Goal: Check status: Check status

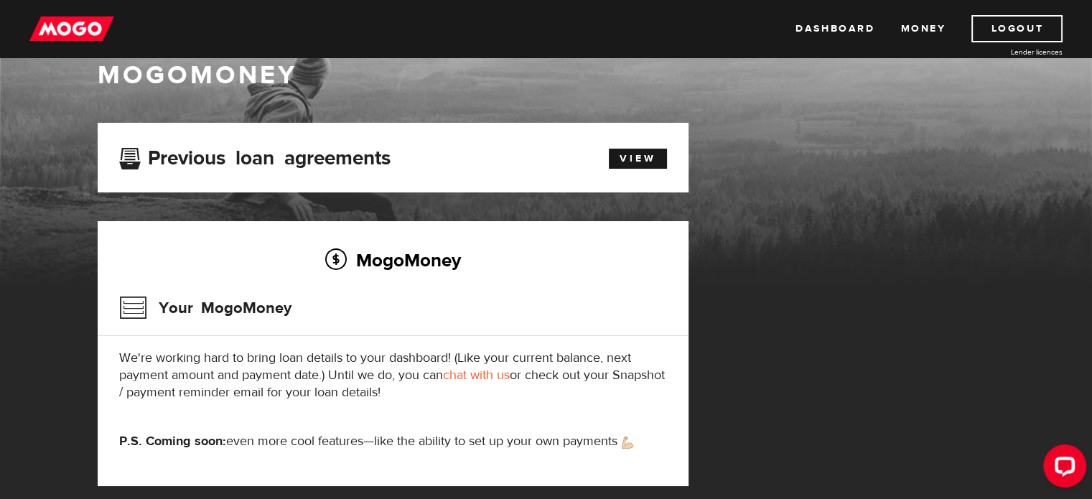
scroll to position [24, 0]
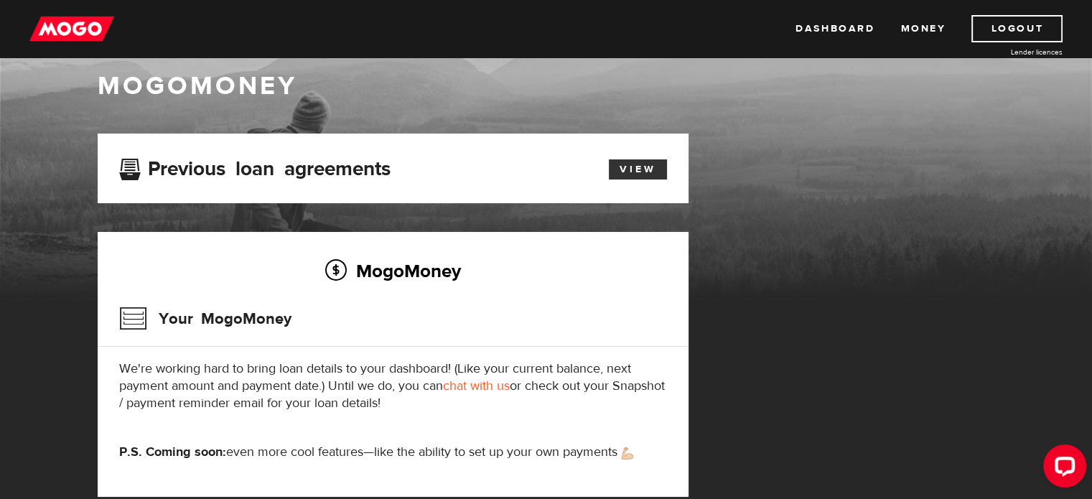
click at [648, 166] on link "View" at bounding box center [638, 169] width 58 height 20
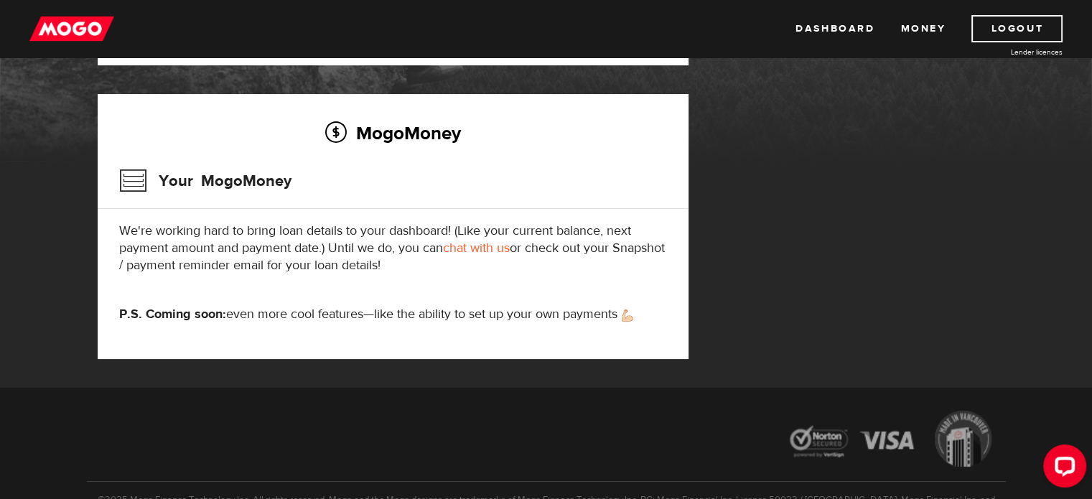
scroll to position [167, 0]
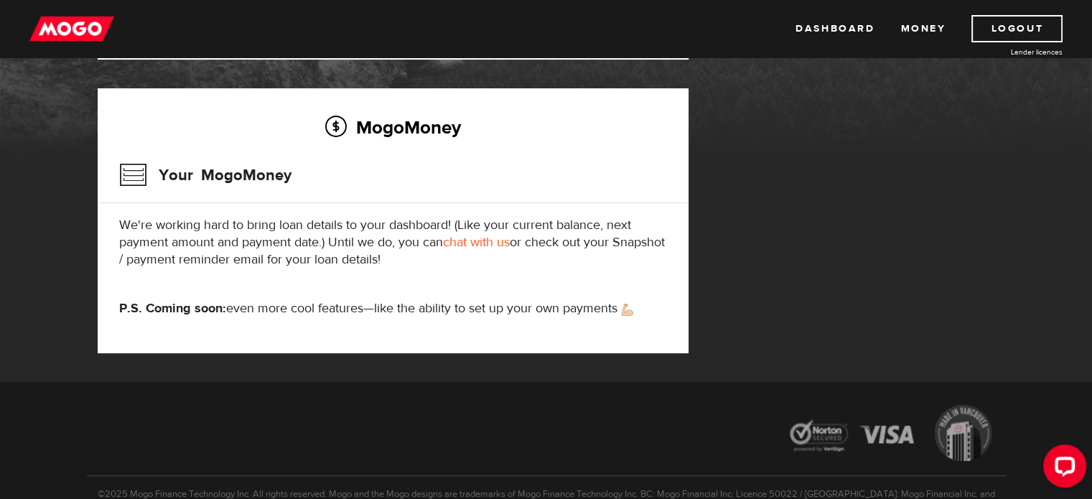
click at [521, 278] on div "MogoMoney Your MogoMoney We're working hard to bring loan details to your dashb…" at bounding box center [393, 220] width 591 height 265
click at [502, 269] on div "MogoMoney Your MogoMoney We're working hard to bring loan details to your dashb…" at bounding box center [393, 220] width 591 height 265
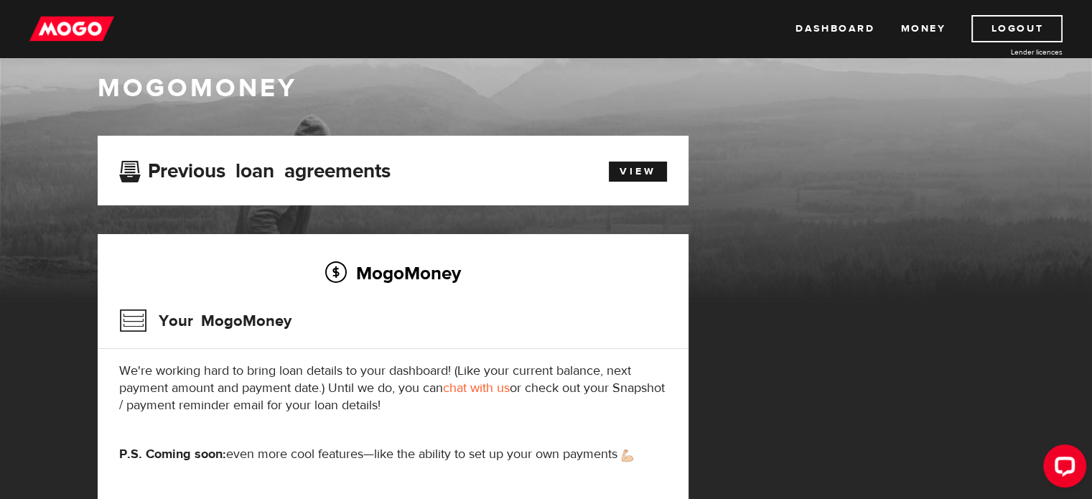
scroll to position [0, 0]
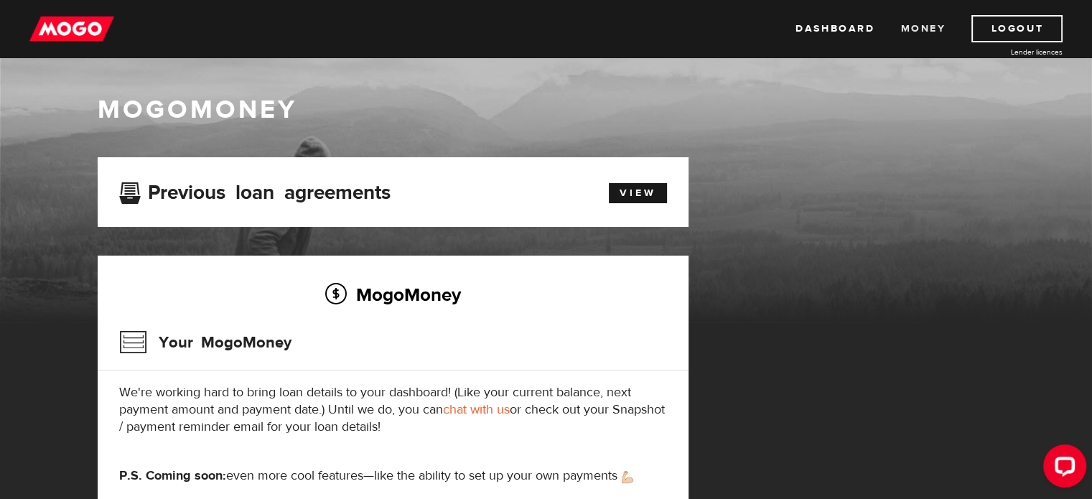
click at [925, 27] on link "Money" at bounding box center [923, 28] width 45 height 27
click at [838, 32] on link "Dashboard" at bounding box center [835, 28] width 79 height 27
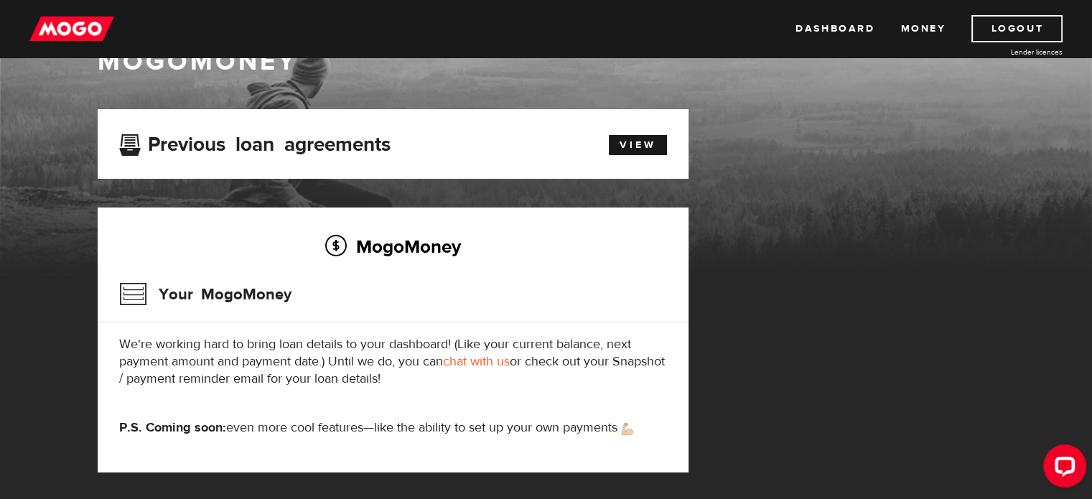
scroll to position [47, 0]
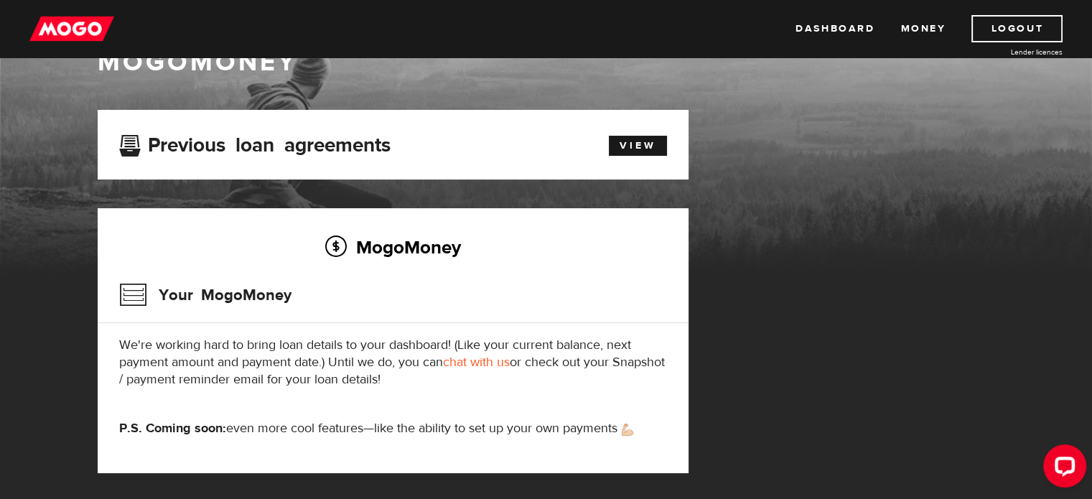
click at [488, 389] on div "MogoMoney Your MogoMoney We're working hard to bring loan details to your dashb…" at bounding box center [393, 340] width 591 height 265
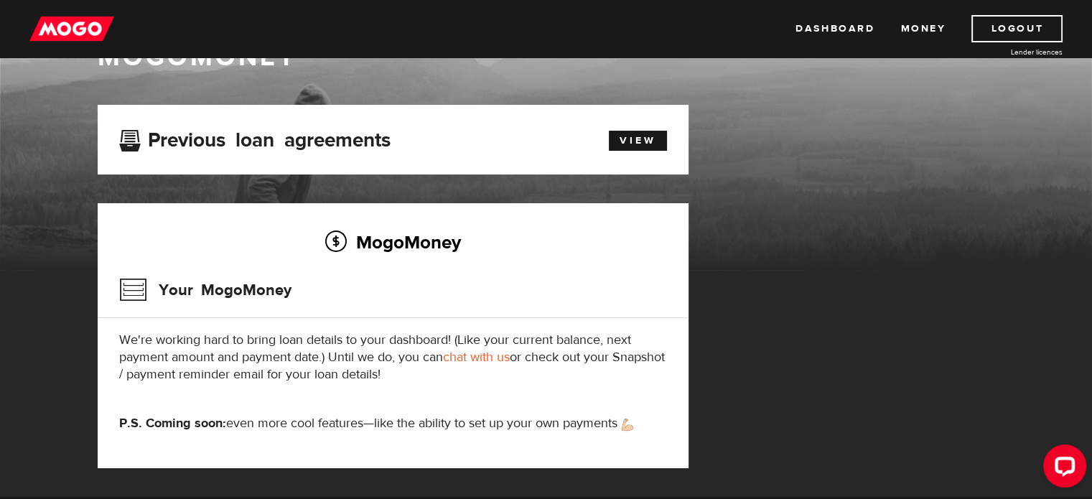
scroll to position [0, 0]
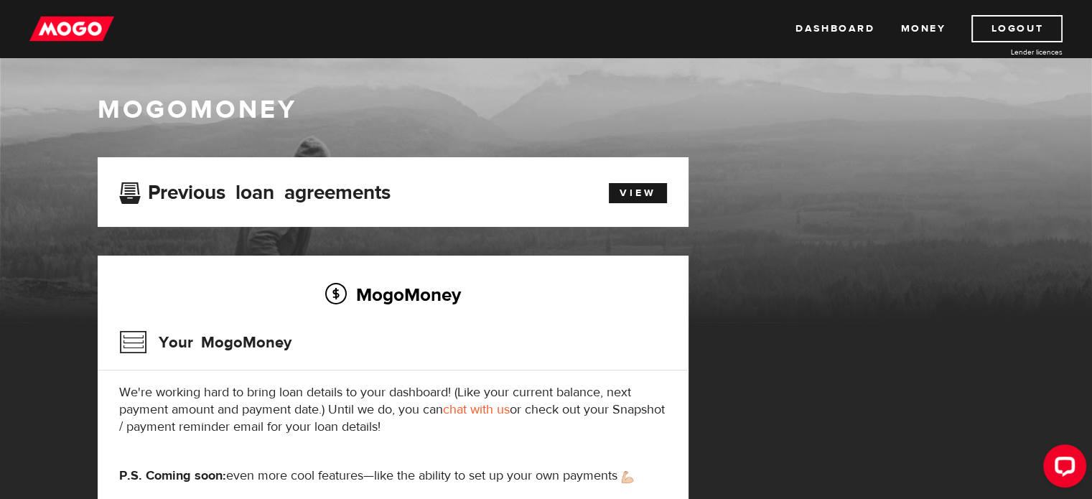
click at [485, 409] on link "chat with us" at bounding box center [476, 409] width 67 height 17
click at [498, 322] on div "MogoMoney Your MogoMoney We're working hard to bring loan details to your dashb…" at bounding box center [393, 388] width 591 height 265
click at [520, 433] on p "We're working hard to bring loan details to your dashboard! (Like your current …" at bounding box center [393, 410] width 548 height 52
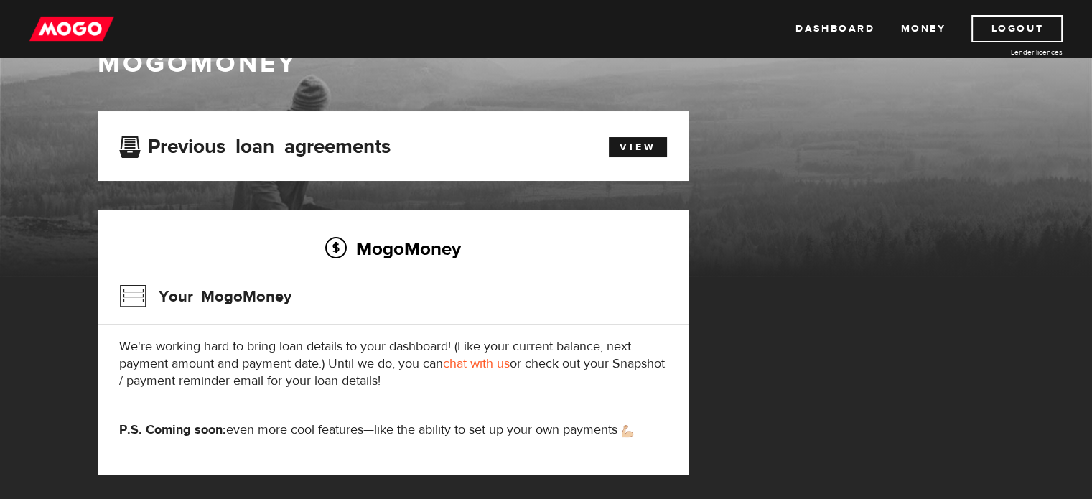
scroll to position [47, 0]
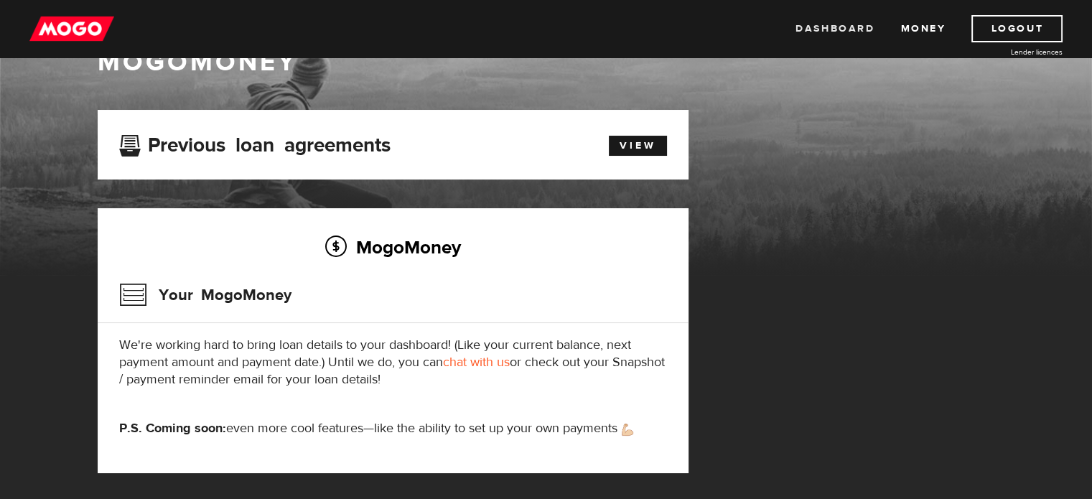
click at [837, 32] on link "Dashboard" at bounding box center [835, 28] width 79 height 27
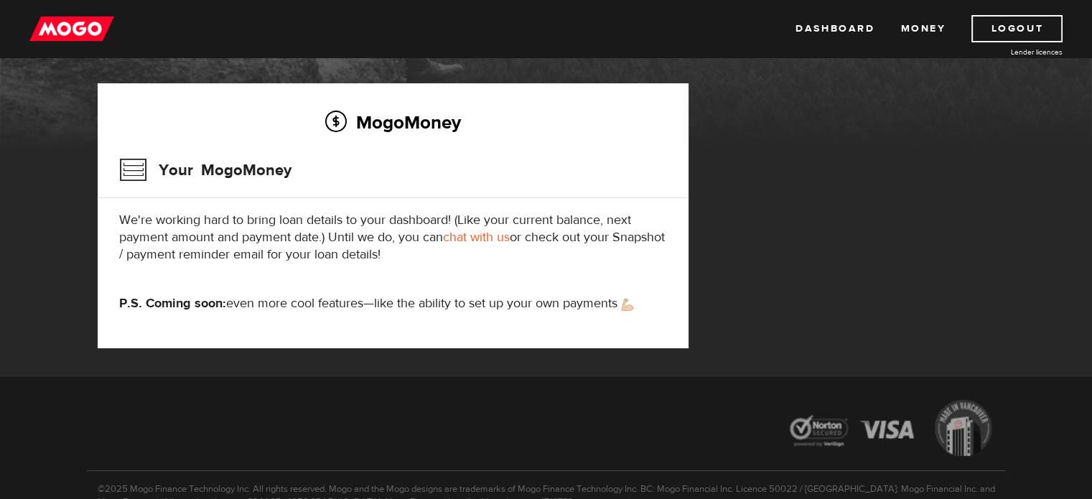
scroll to position [215, 0]
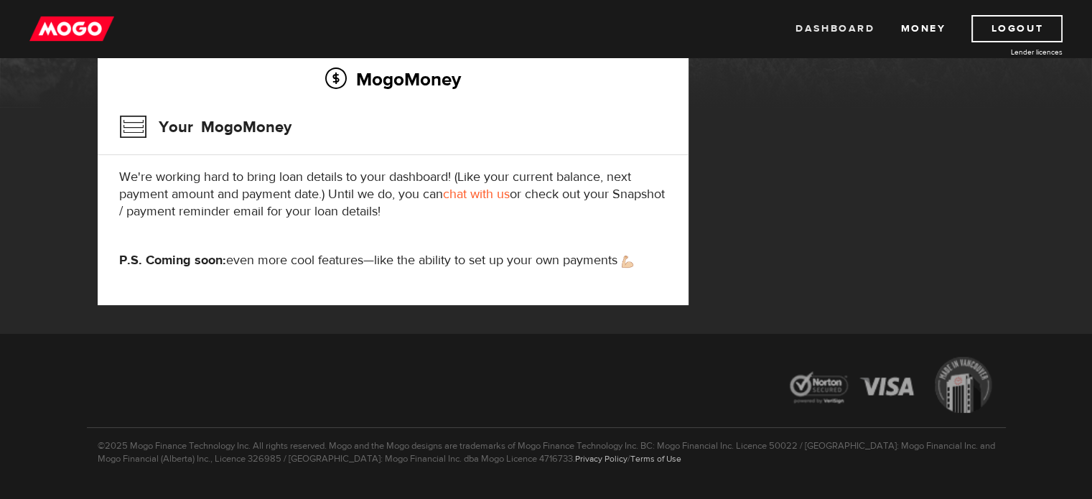
drag, startPoint x: 838, startPoint y: 27, endPoint x: 848, endPoint y: 40, distance: 16.4
click at [838, 26] on link "Dashboard" at bounding box center [835, 28] width 79 height 27
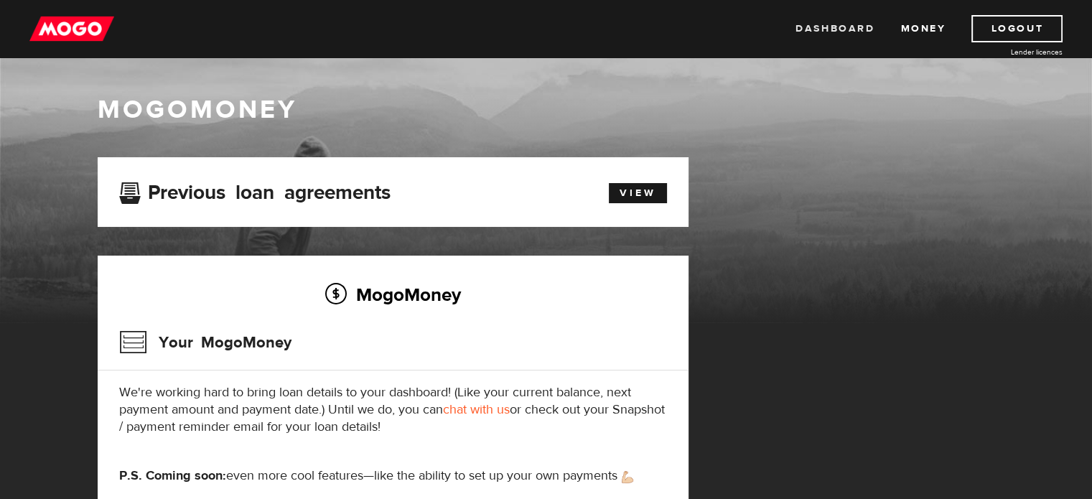
click at [821, 28] on link "Dashboard" at bounding box center [835, 28] width 79 height 27
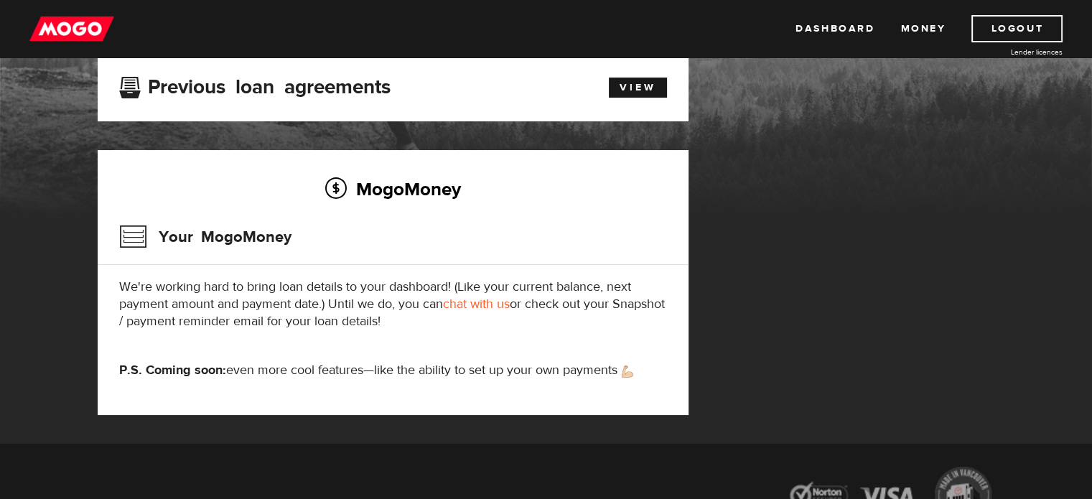
scroll to position [119, 0]
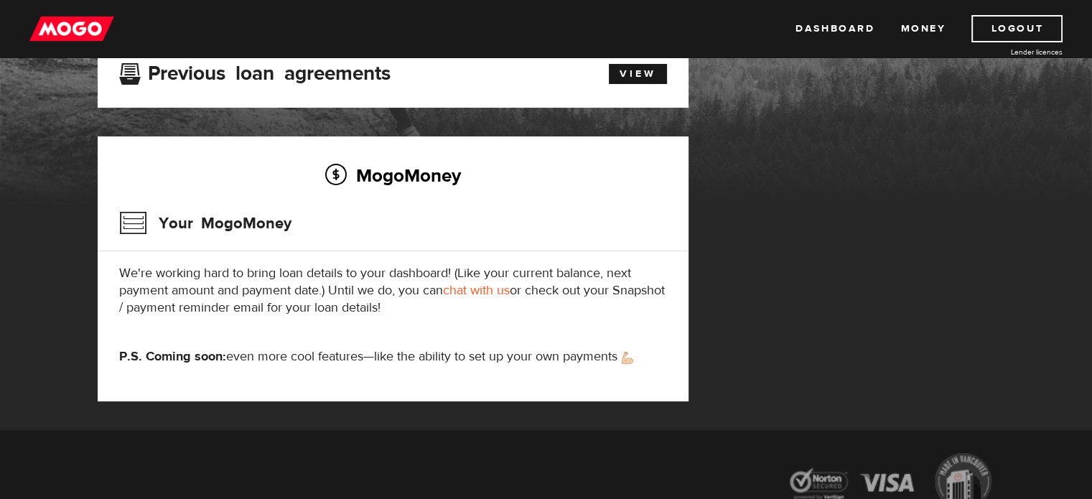
click at [559, 382] on div "MogoMoney Your MogoMoney We're working hard to bring loan details to your dashb…" at bounding box center [393, 268] width 591 height 265
click at [524, 311] on p "We're working hard to bring loan details to your dashboard! (Like your current …" at bounding box center [393, 291] width 548 height 52
click at [560, 367] on div "MogoMoney Your MogoMoney We're working hard to bring loan details to your dashb…" at bounding box center [393, 268] width 591 height 265
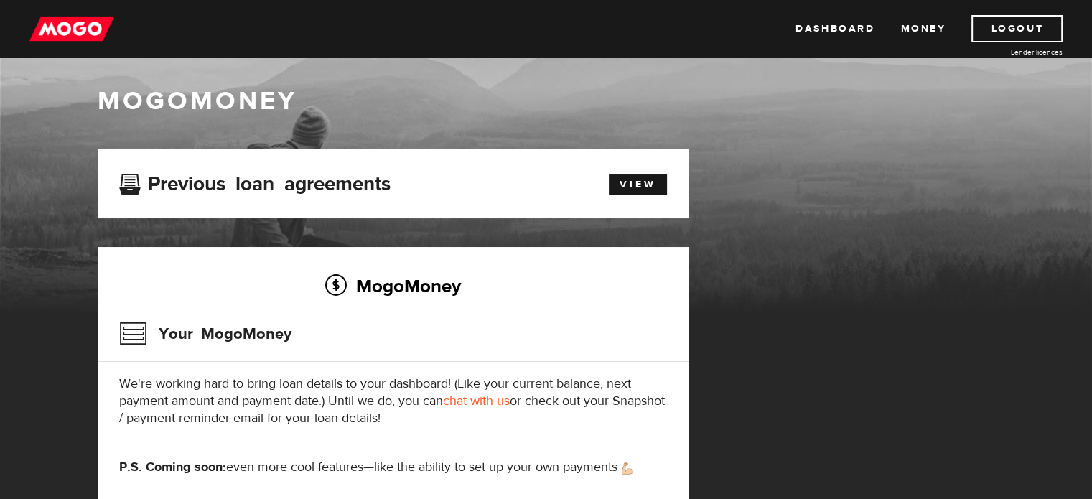
scroll to position [0, 0]
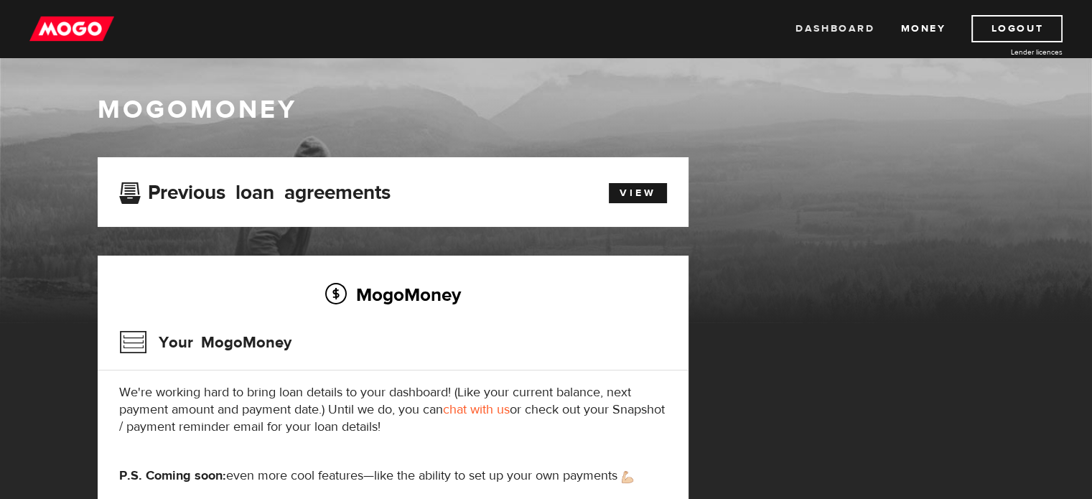
click at [828, 37] on link "Dashboard" at bounding box center [835, 28] width 79 height 27
